Goal: Book appointment/travel/reservation

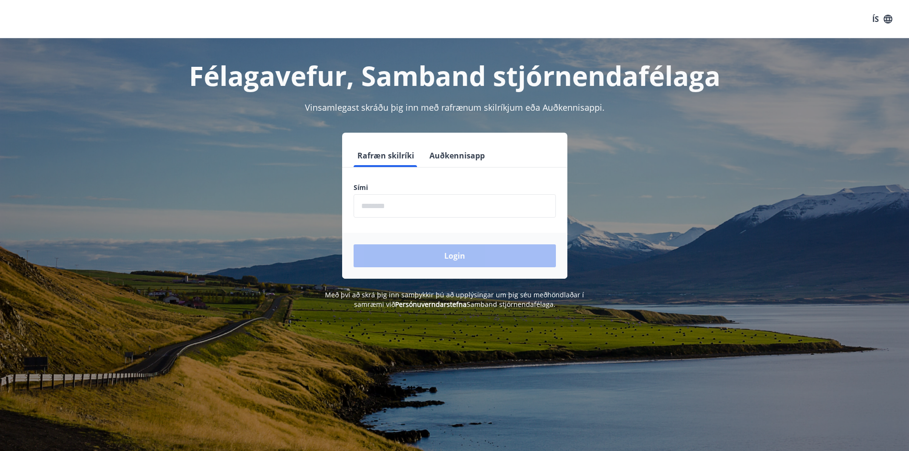
click at [381, 204] on input "phone" at bounding box center [455, 205] width 202 height 23
type input "********"
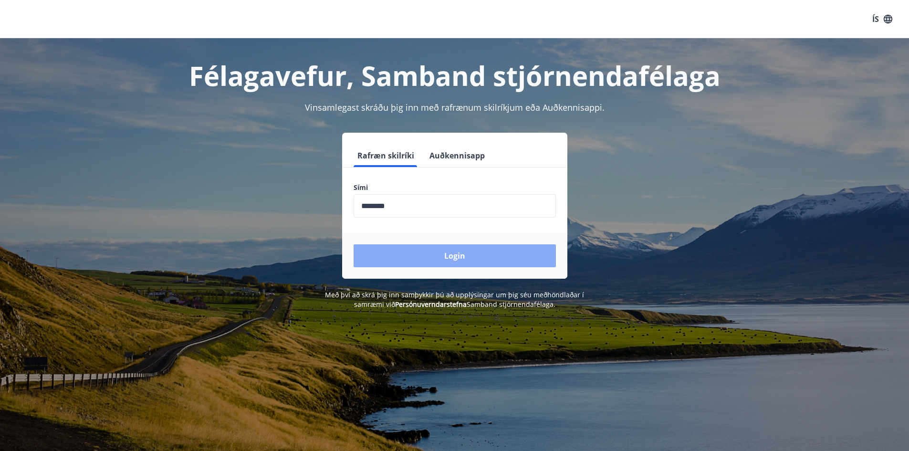
click at [473, 257] on button "Login" at bounding box center [455, 255] width 202 height 23
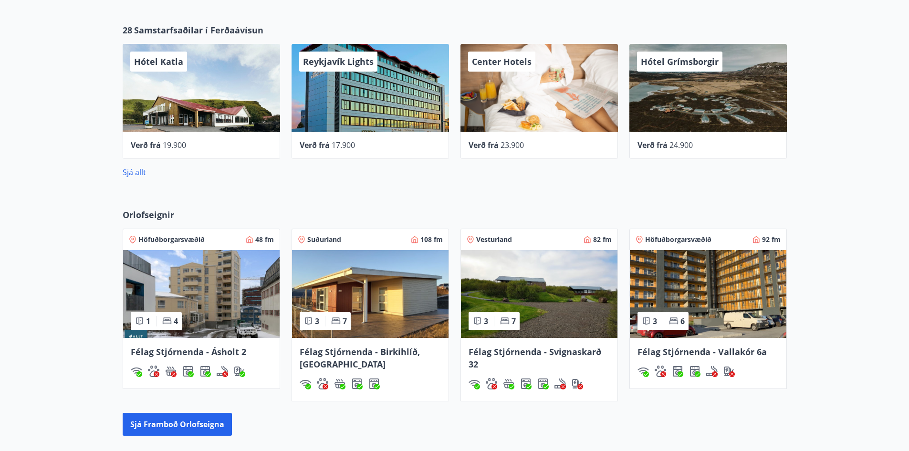
scroll to position [477, 0]
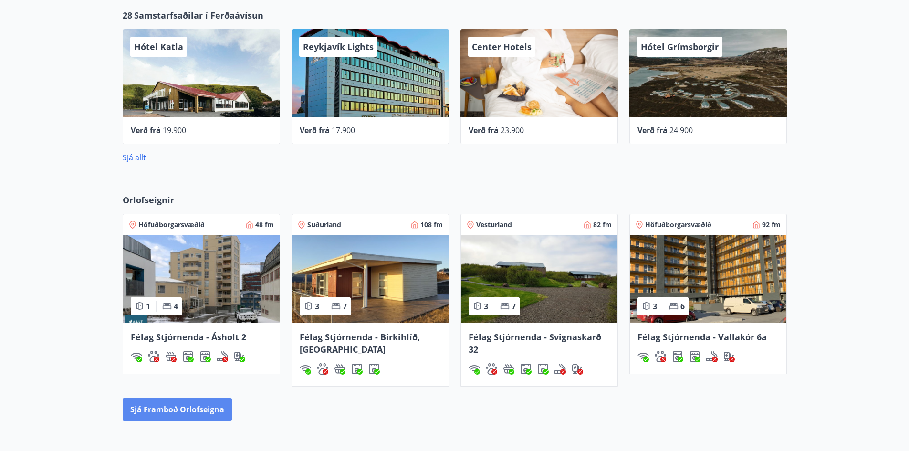
click at [158, 409] on button "Sjá framboð orlofseigna" at bounding box center [177, 409] width 109 height 23
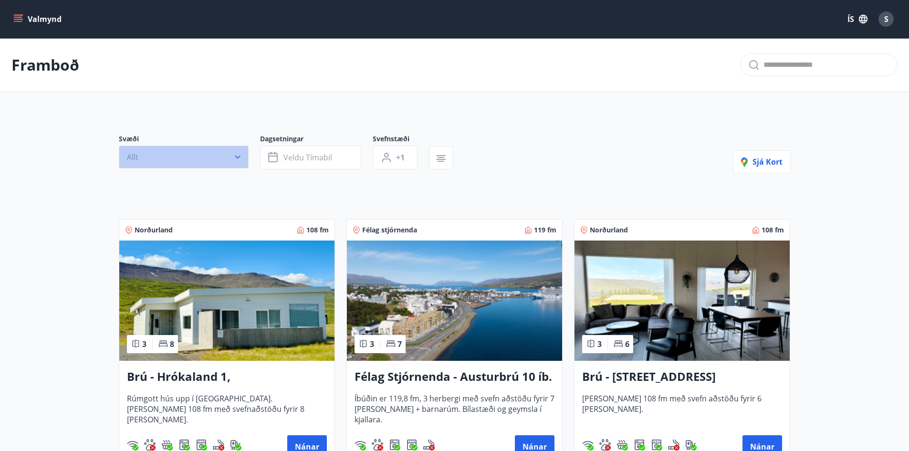
click at [171, 155] on button "Allt" at bounding box center [184, 157] width 130 height 23
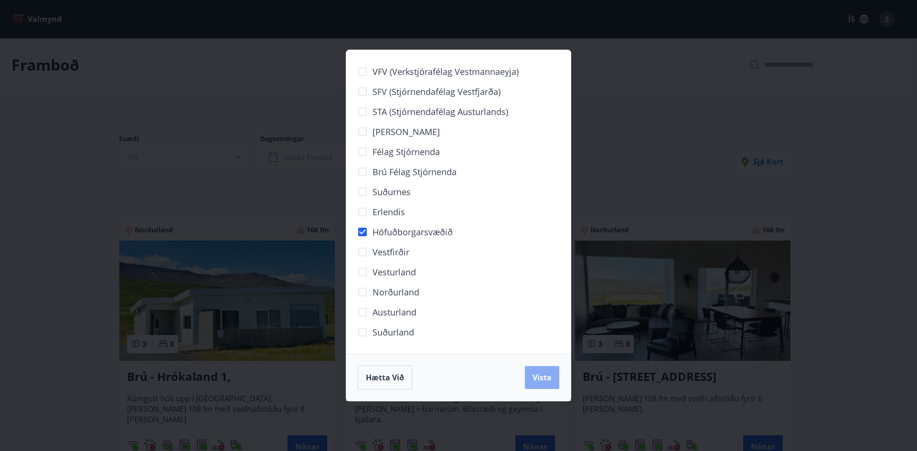
click at [537, 379] on span "Vista" at bounding box center [541, 377] width 19 height 11
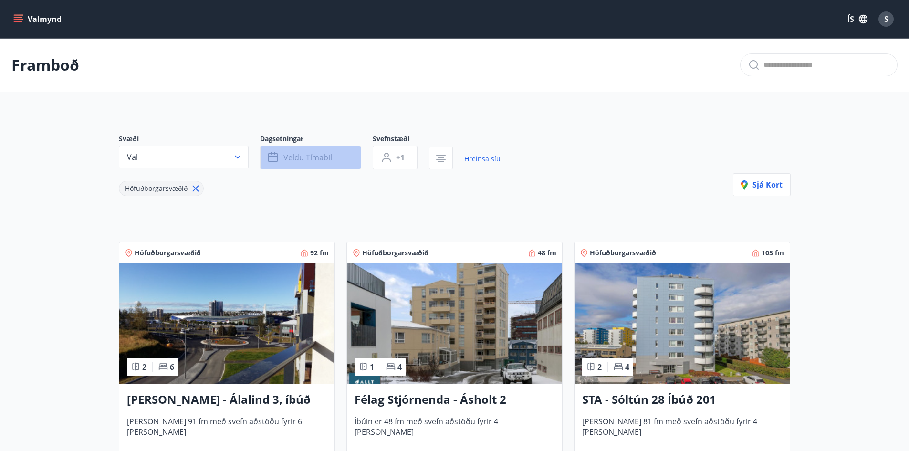
click at [308, 156] on span "Veldu tímabil" at bounding box center [308, 157] width 49 height 11
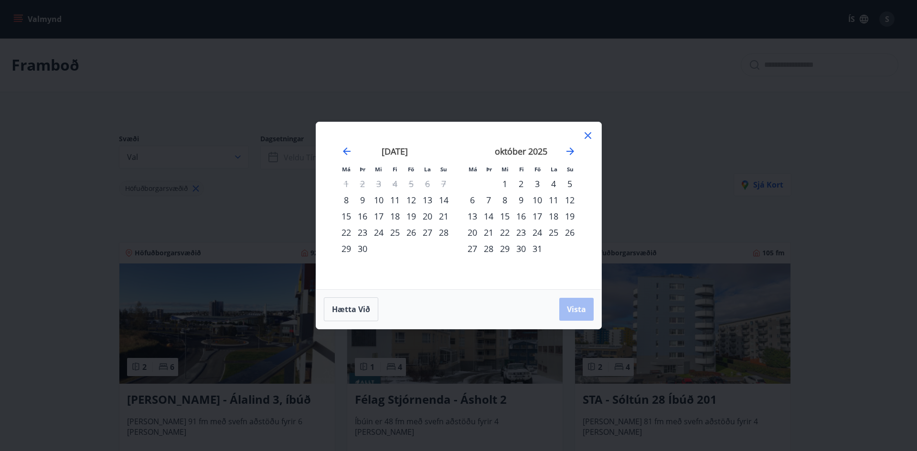
click at [380, 198] on div "10" at bounding box center [378, 200] width 16 height 16
click at [412, 199] on div "12" at bounding box center [411, 200] width 16 height 16
click at [581, 309] on span "Vista" at bounding box center [576, 309] width 19 height 11
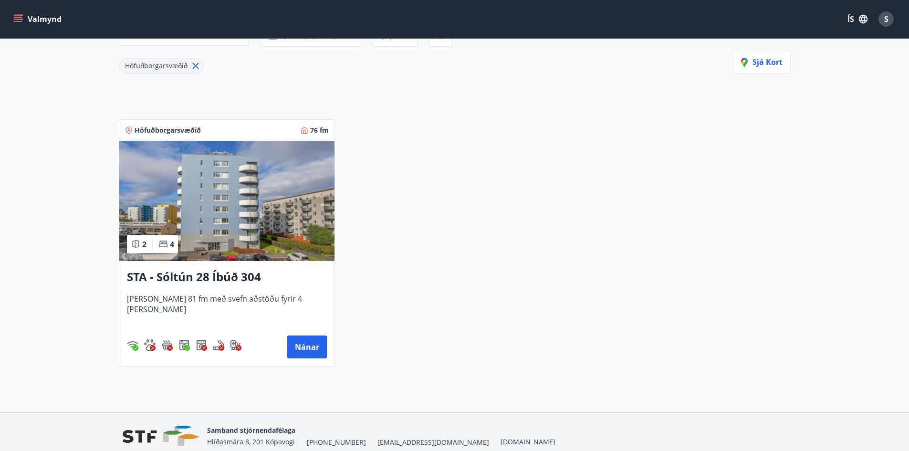
scroll to position [164, 0]
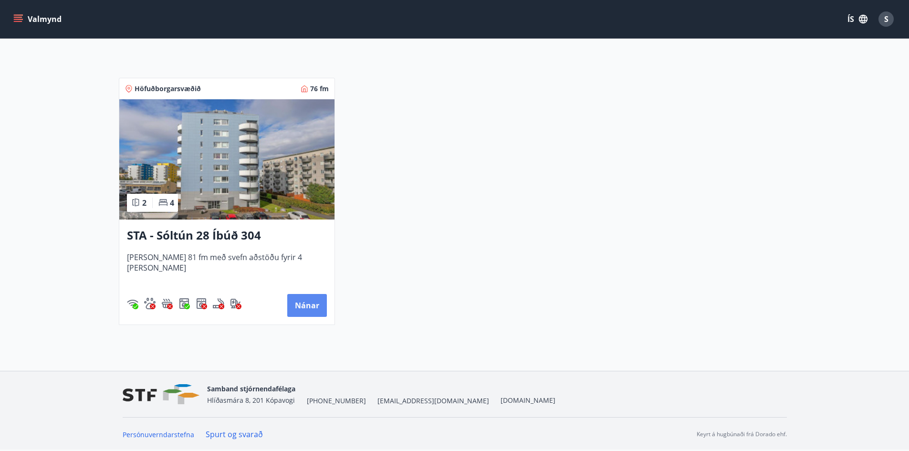
click at [306, 306] on button "Nánar" at bounding box center [307, 305] width 40 height 23
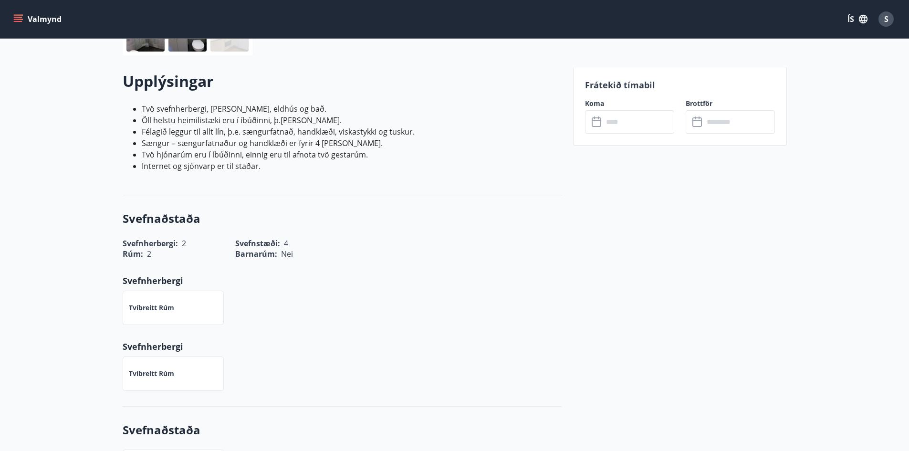
scroll to position [143, 0]
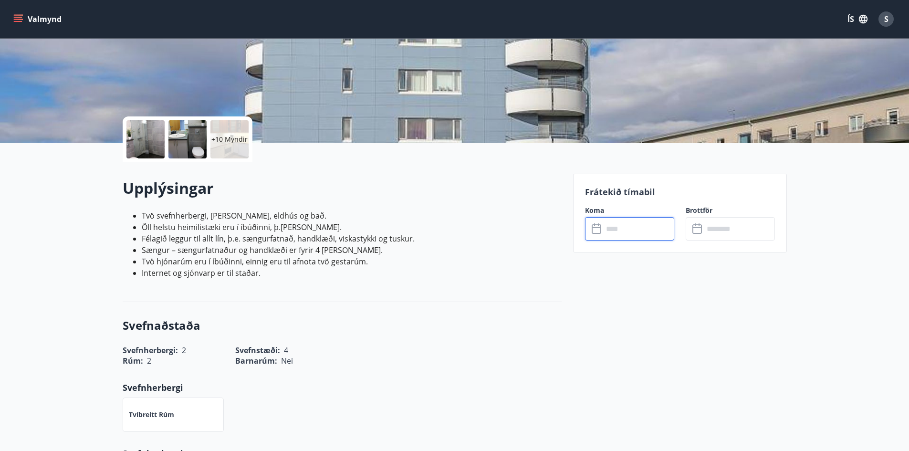
click at [616, 234] on input "text" at bounding box center [638, 228] width 71 height 23
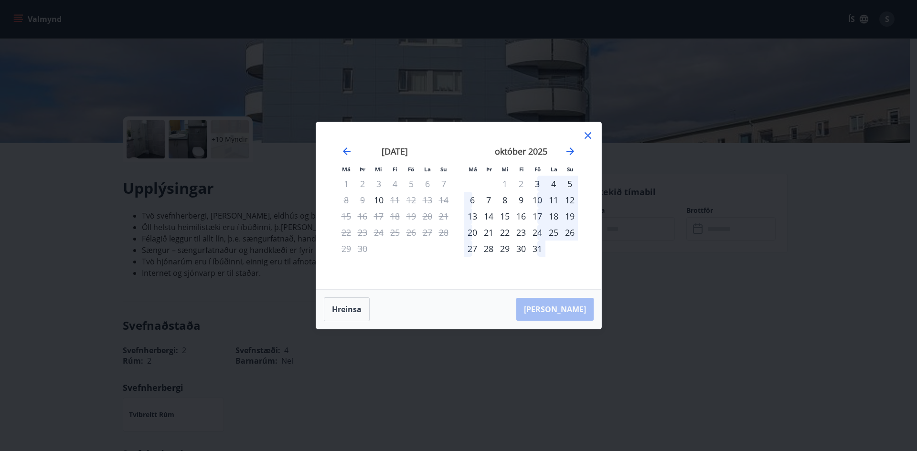
click at [592, 134] on icon at bounding box center [587, 135] width 11 height 11
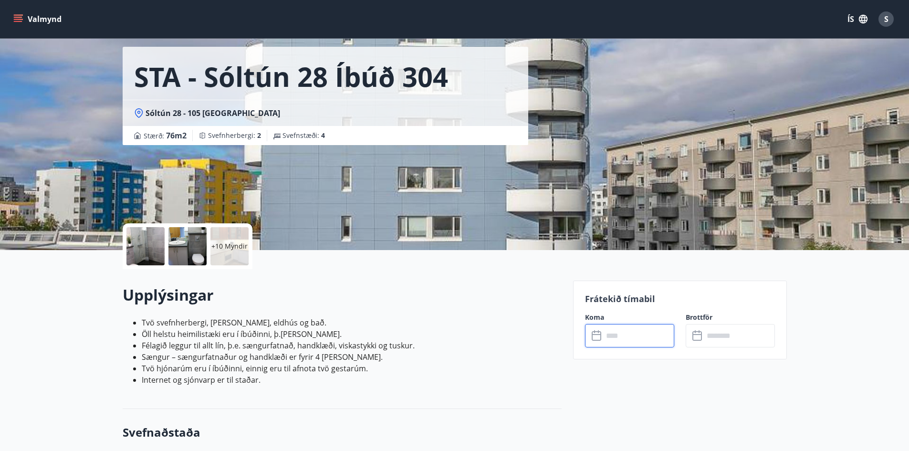
scroll to position [24, 0]
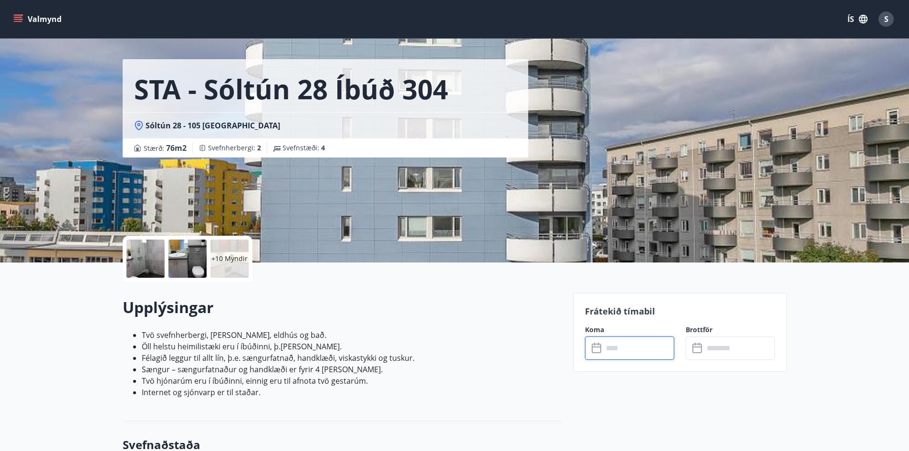
click at [605, 351] on input "text" at bounding box center [638, 348] width 71 height 23
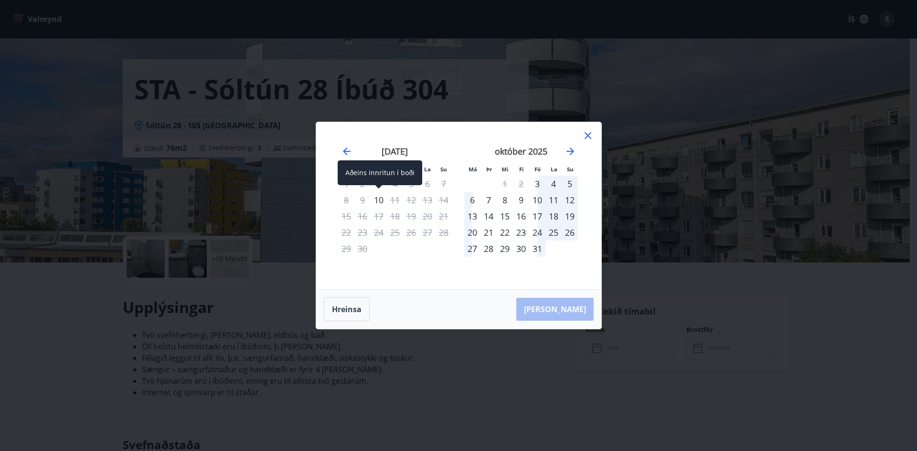
click at [377, 199] on div "10" at bounding box center [378, 200] width 16 height 16
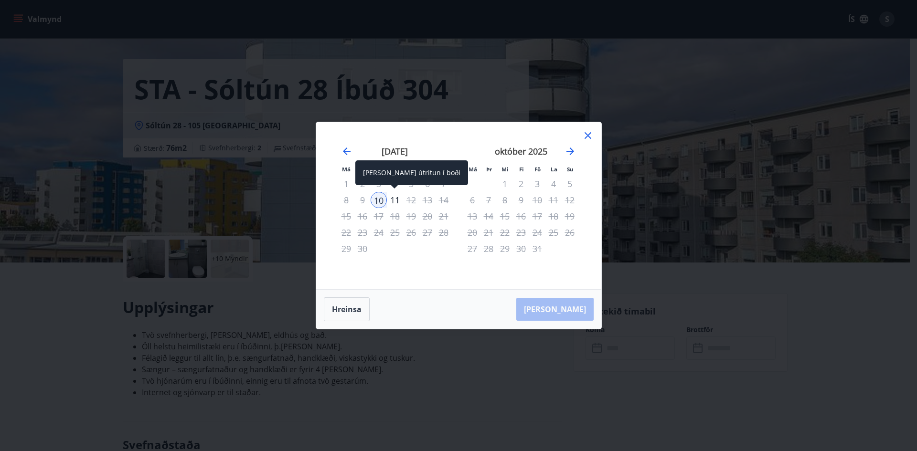
click at [395, 197] on div "11" at bounding box center [395, 200] width 16 height 16
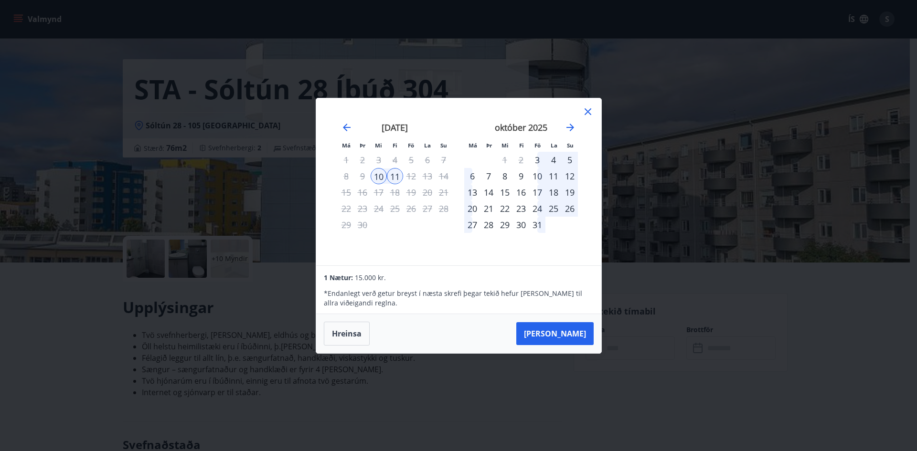
click at [593, 110] on icon at bounding box center [587, 111] width 11 height 11
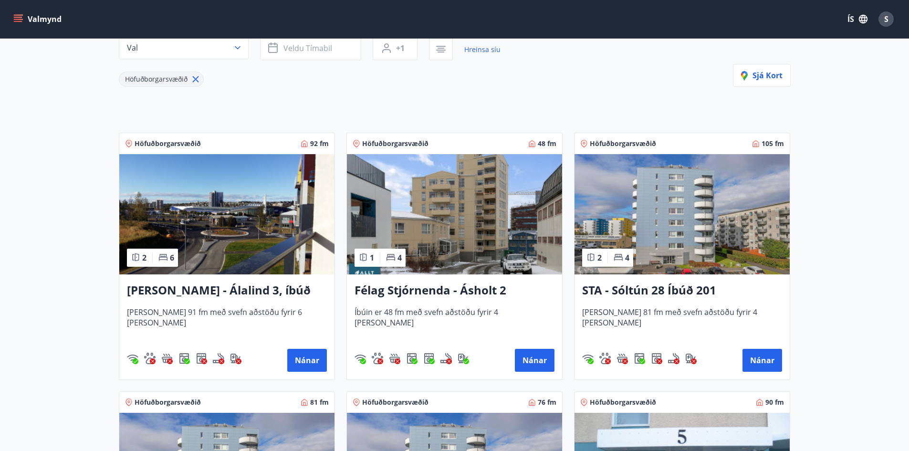
scroll to position [191, 0]
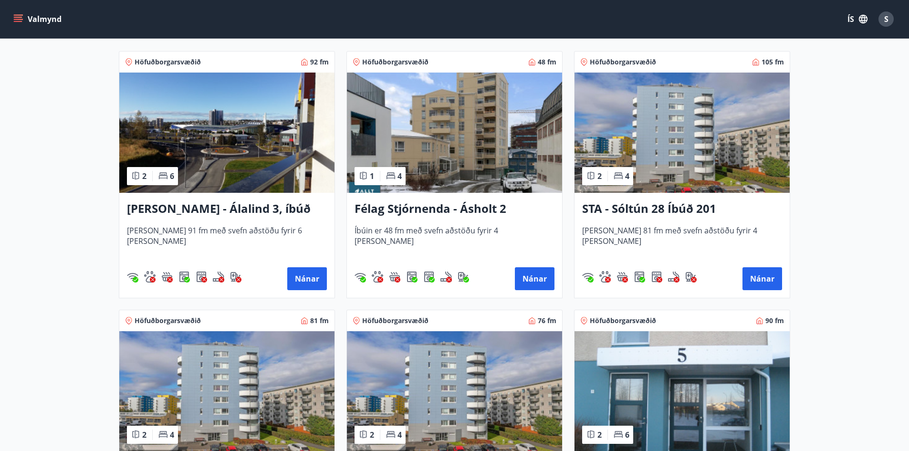
click at [622, 203] on h3 "STA - Sóltún 28 Íbúð 201" at bounding box center [682, 209] width 200 height 17
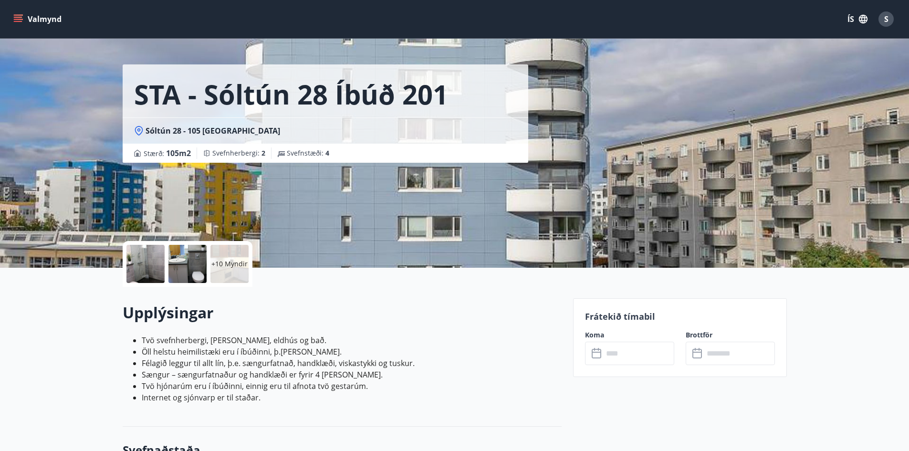
scroll to position [48, 0]
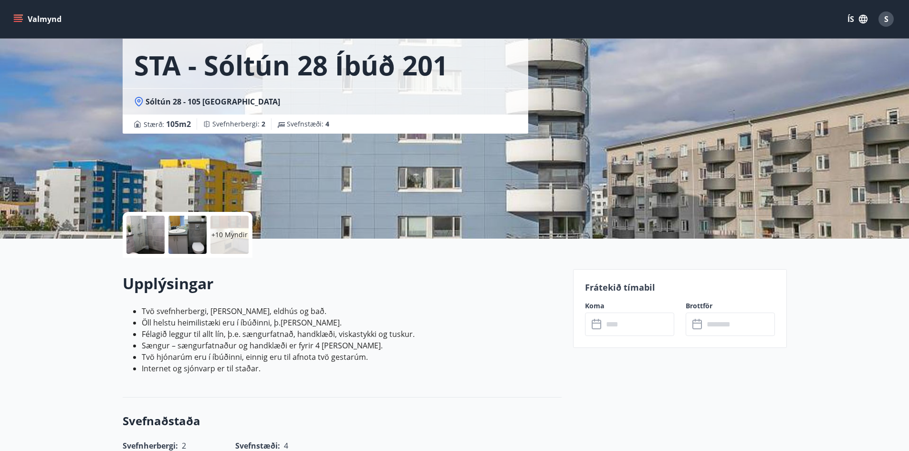
click at [613, 324] on input "text" at bounding box center [638, 324] width 71 height 23
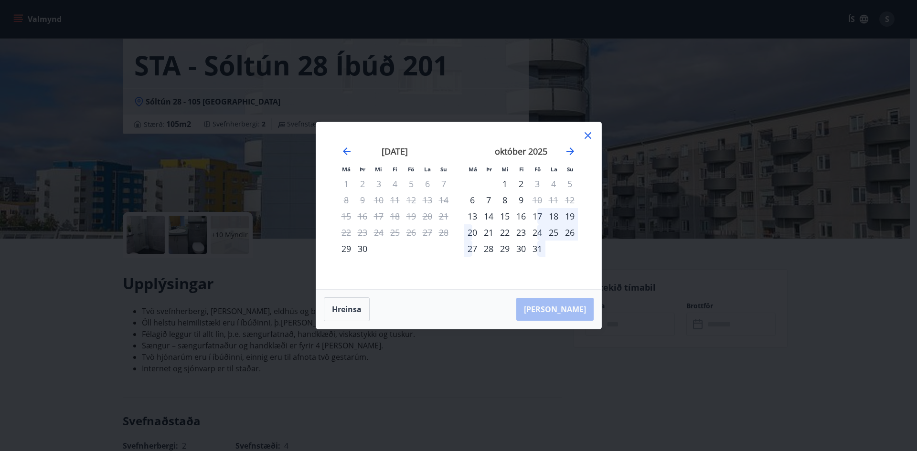
click at [586, 133] on icon at bounding box center [587, 135] width 11 height 11
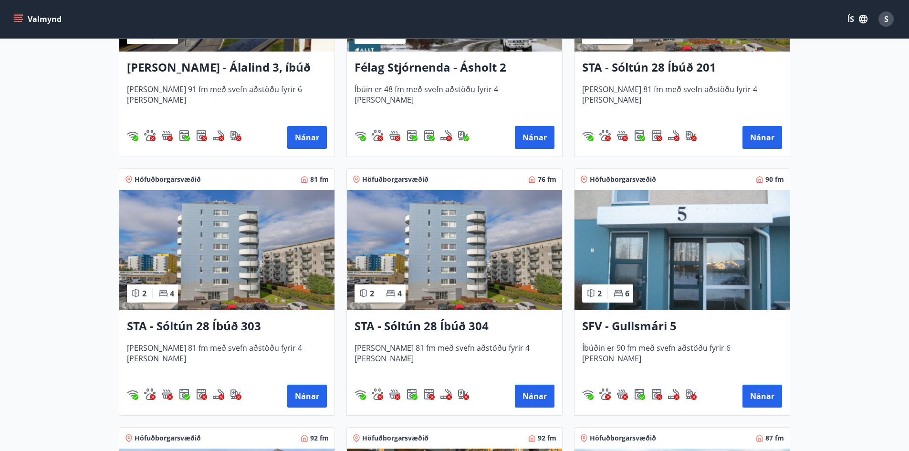
scroll to position [334, 0]
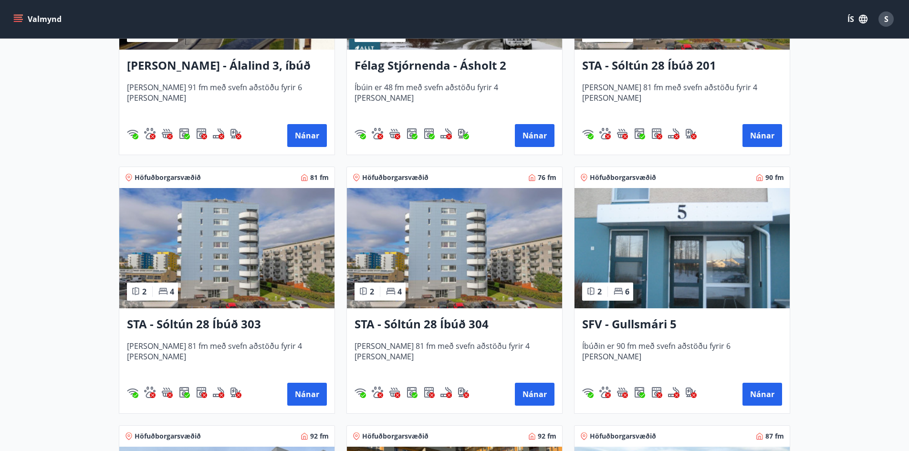
click at [456, 320] on h3 "STA - Sóltún 28 Íbúð 304" at bounding box center [455, 324] width 200 height 17
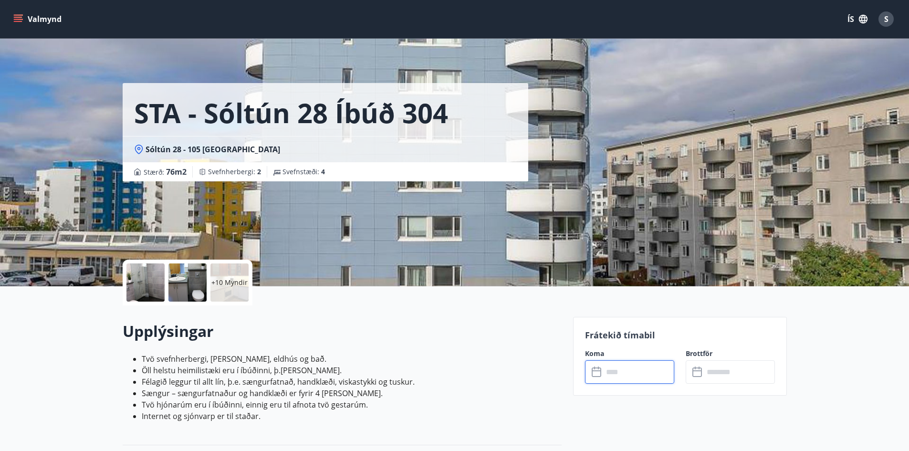
click at [644, 372] on input "text" at bounding box center [638, 371] width 71 height 23
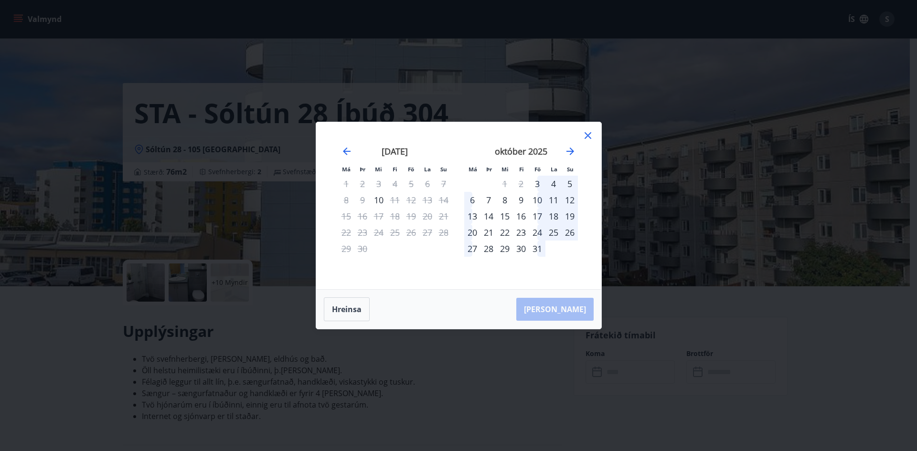
click at [587, 141] on div at bounding box center [587, 137] width 11 height 14
click at [587, 135] on icon at bounding box center [587, 135] width 7 height 7
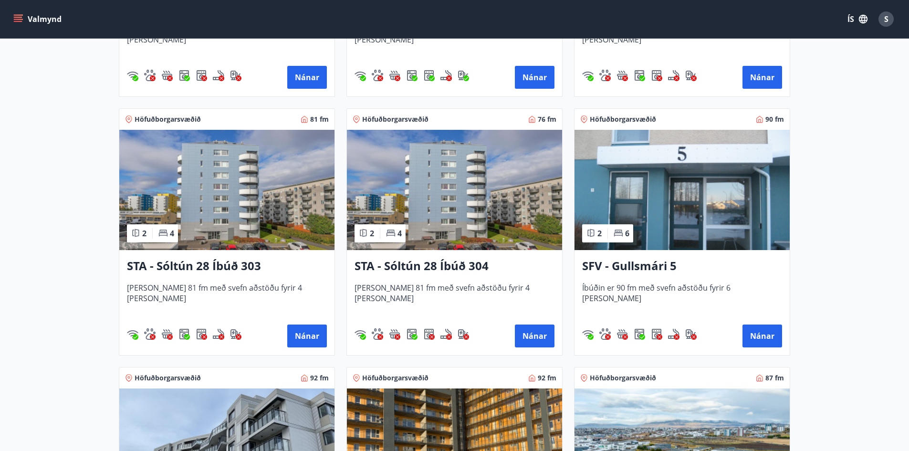
scroll to position [382, 0]
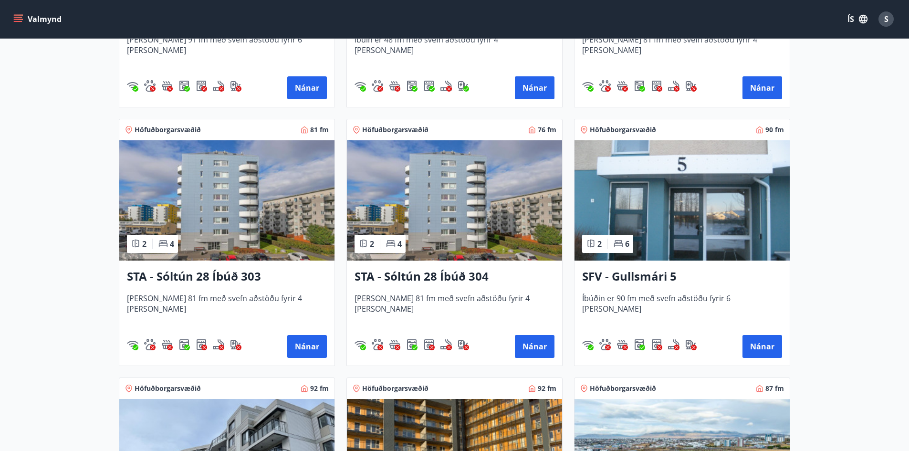
click at [183, 272] on h3 "STA - Sóltún 28 Íbúð 303" at bounding box center [227, 276] width 200 height 17
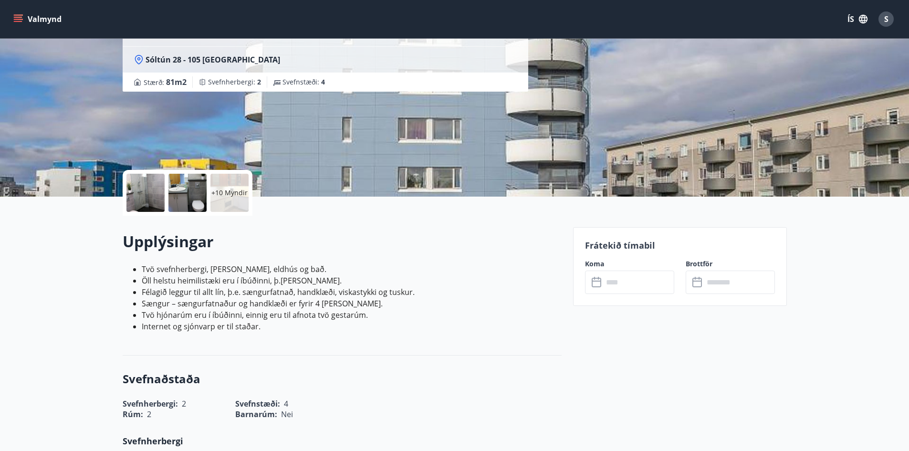
scroll to position [239, 0]
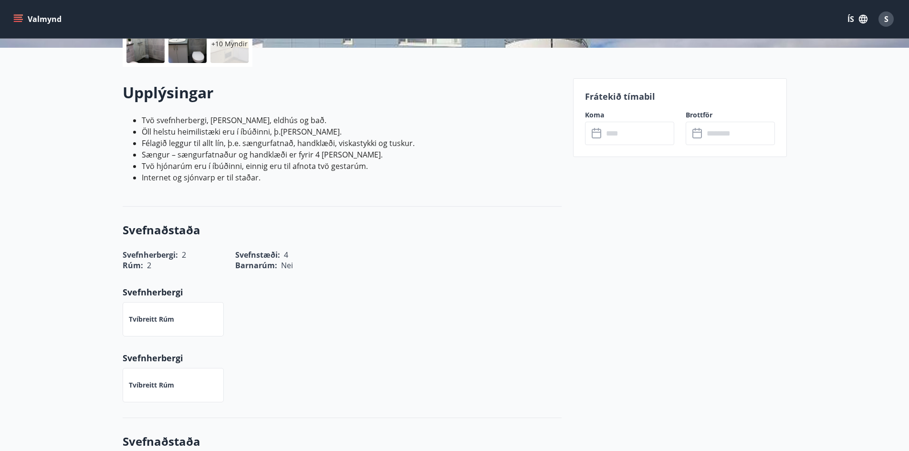
click at [609, 136] on input "text" at bounding box center [638, 133] width 71 height 23
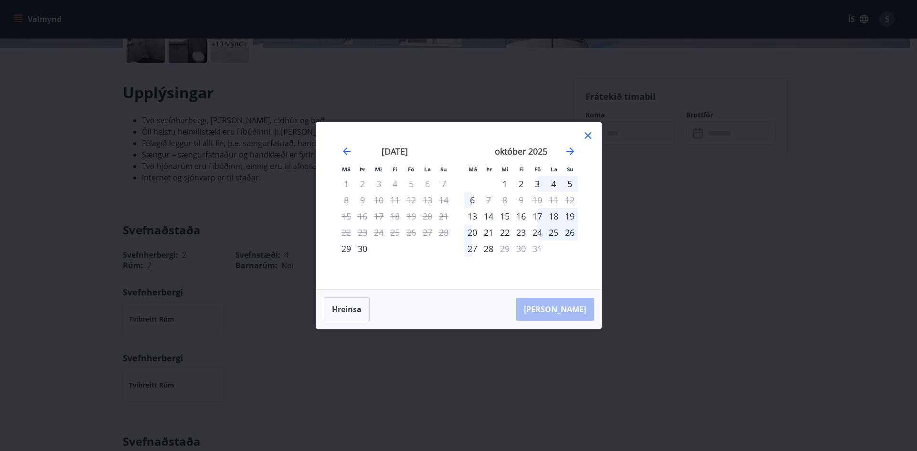
click at [590, 133] on icon at bounding box center [587, 135] width 7 height 7
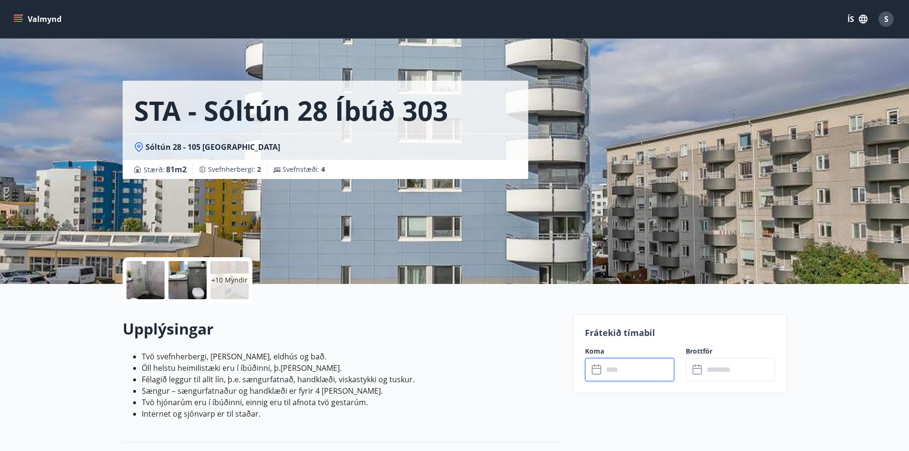
scroll to position [0, 0]
